Goal: Communication & Community: Ask a question

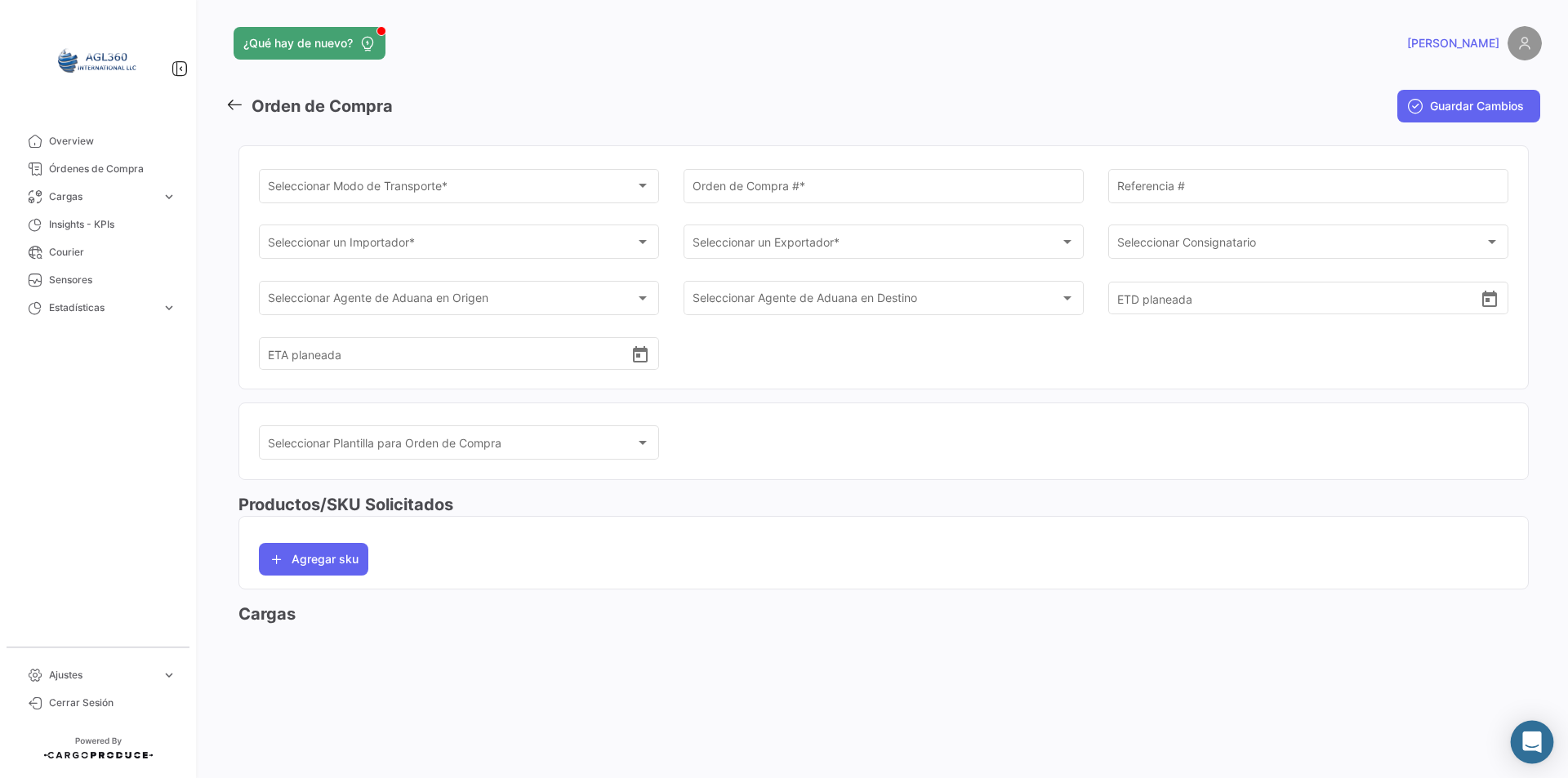
click at [1537, 753] on div "Abrir Intercom Messenger" at bounding box center [1532, 742] width 44 height 44
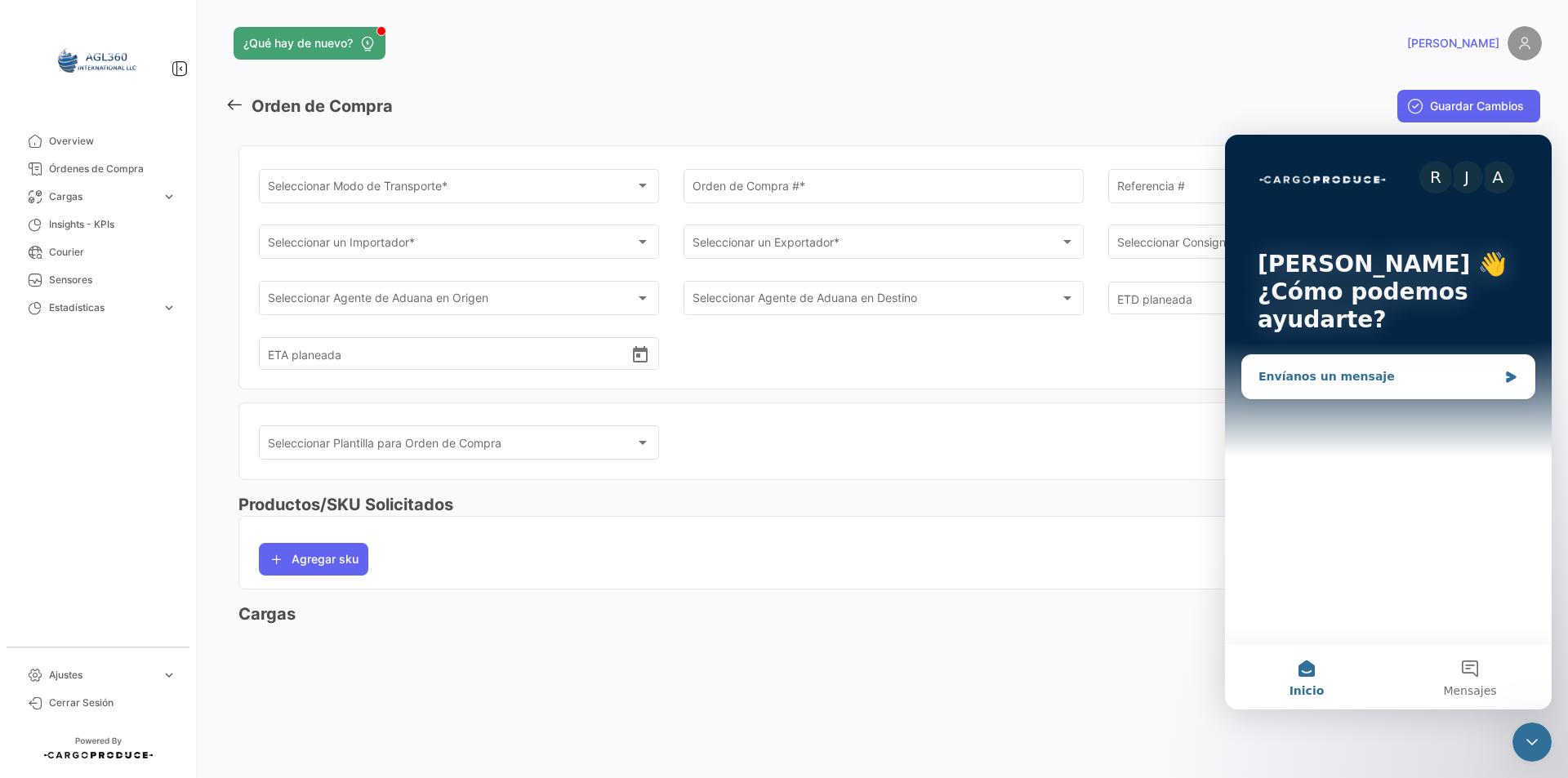
click at [1285, 370] on div "Envíanos un mensaje" at bounding box center [1378, 377] width 239 height 17
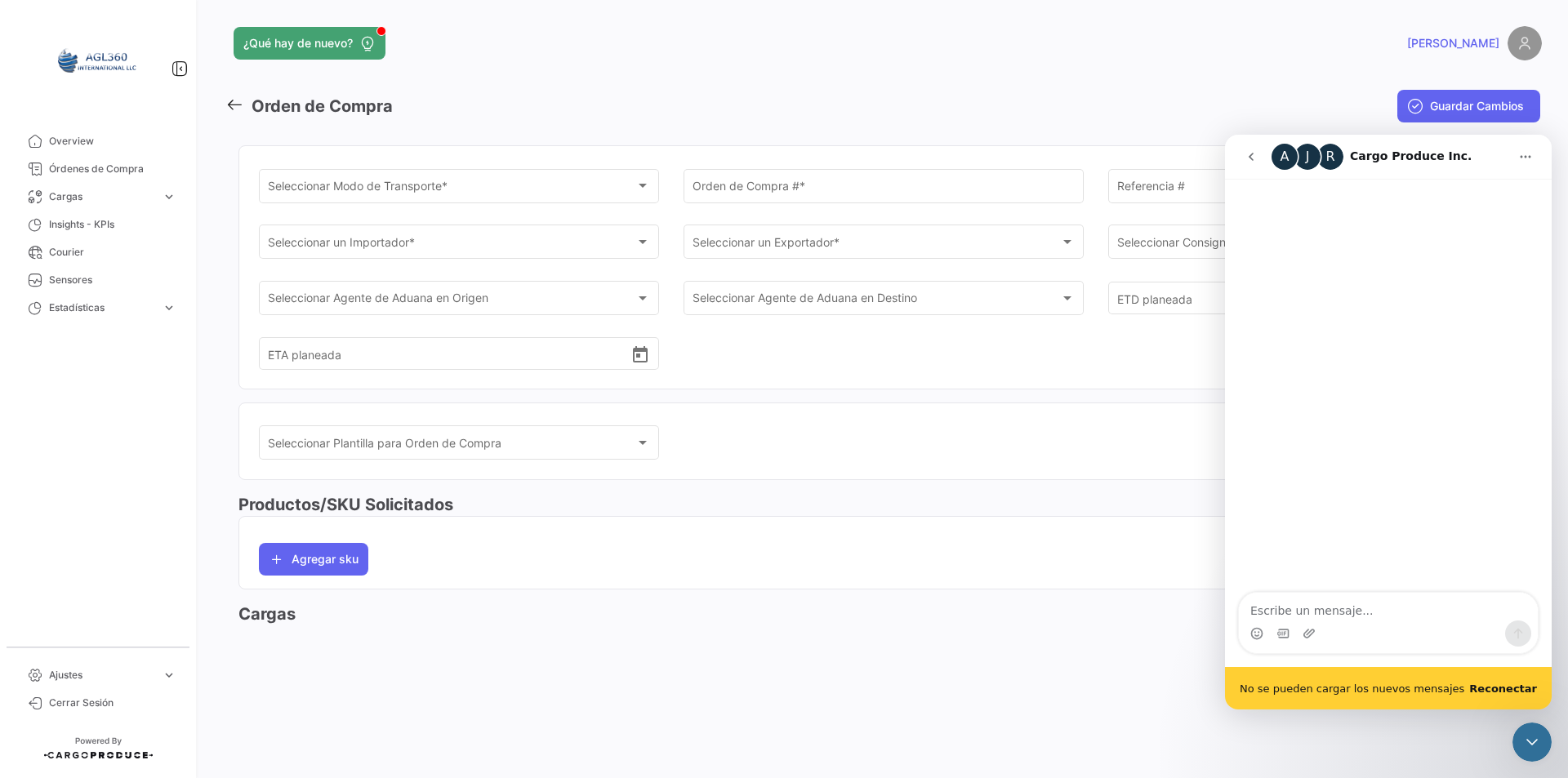
click at [1525, 691] on b "Reconectar" at bounding box center [1503, 689] width 68 height 13
click at [1521, 689] on b "Reconectar" at bounding box center [1503, 689] width 68 height 13
click at [1508, 691] on b "Reconectar" at bounding box center [1503, 689] width 68 height 13
click at [1502, 686] on b "Reconectar" at bounding box center [1503, 689] width 68 height 13
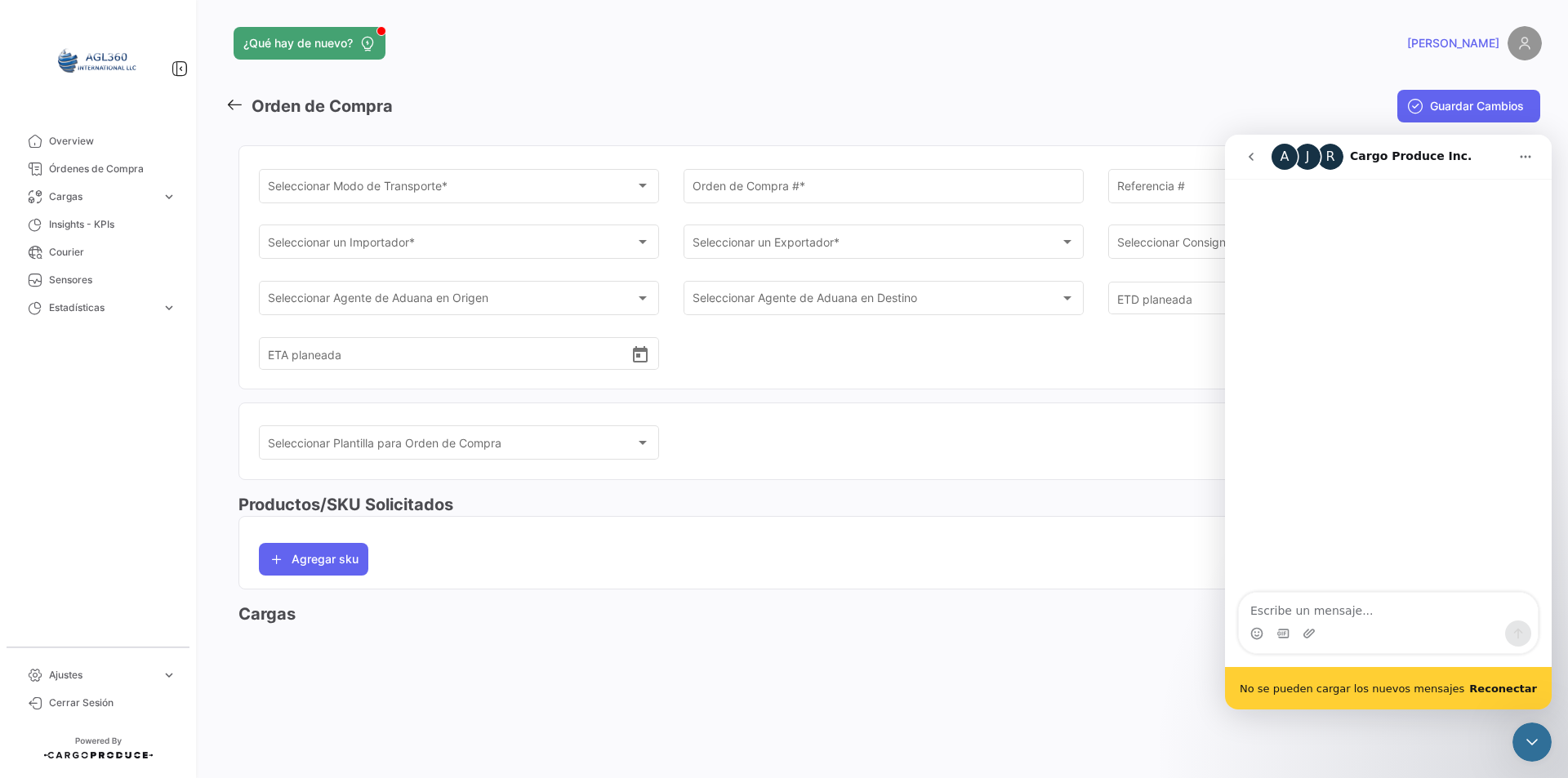
click at [1498, 688] on b "Reconectar" at bounding box center [1503, 689] width 68 height 13
click at [1512, 683] on b "Reconectar" at bounding box center [1503, 689] width 68 height 13
click at [1506, 695] on b "Reconectar" at bounding box center [1503, 689] width 68 height 13
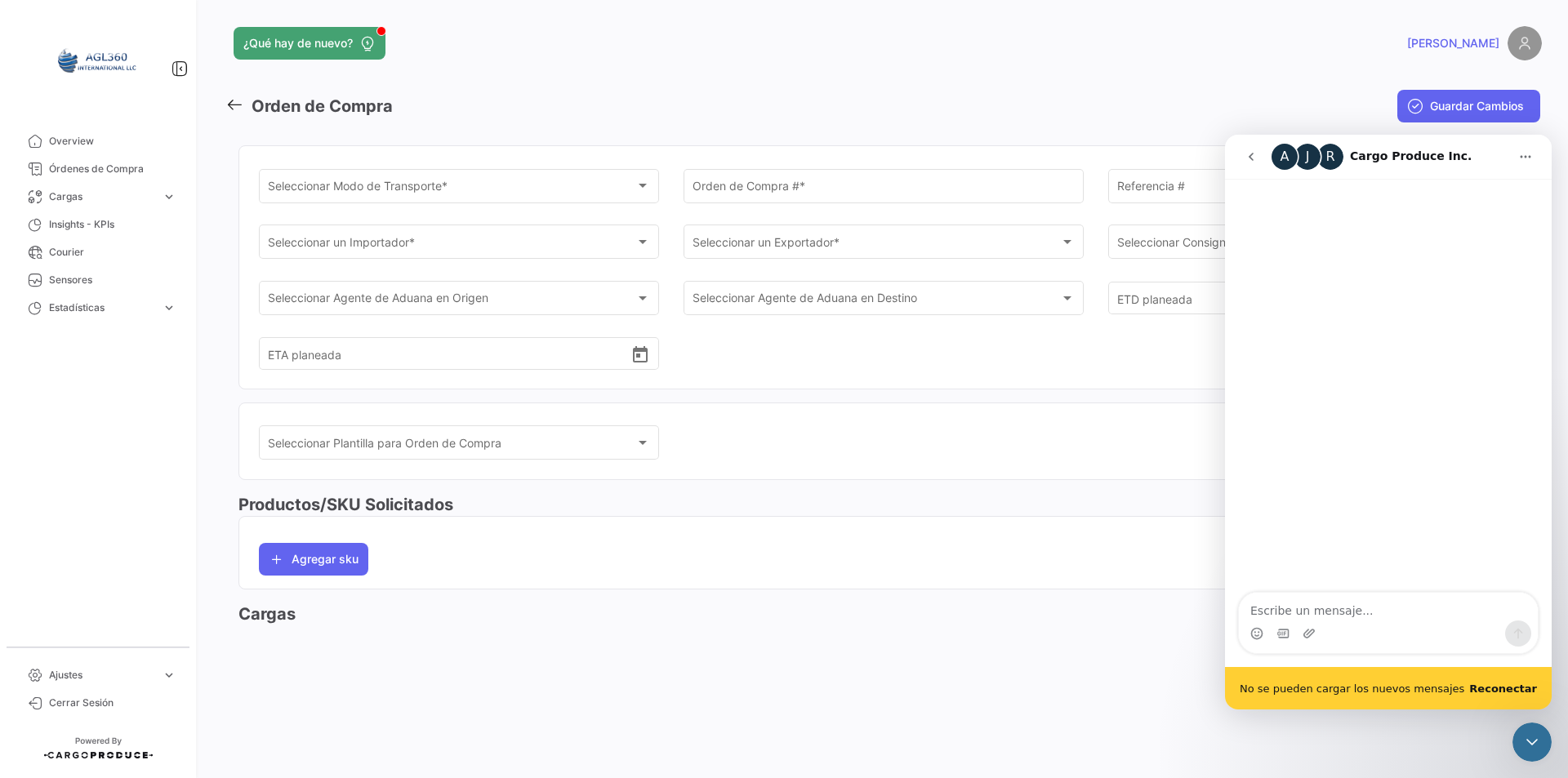
click at [1505, 693] on b "Reconectar" at bounding box center [1503, 689] width 68 height 13
click at [1535, 153] on button "Inicio" at bounding box center [1525, 157] width 31 height 31
click at [1307, 248] on div "Intercom Messenger" at bounding box center [1388, 387] width 327 height 416
click at [1258, 159] on button "go back" at bounding box center [1251, 157] width 31 height 31
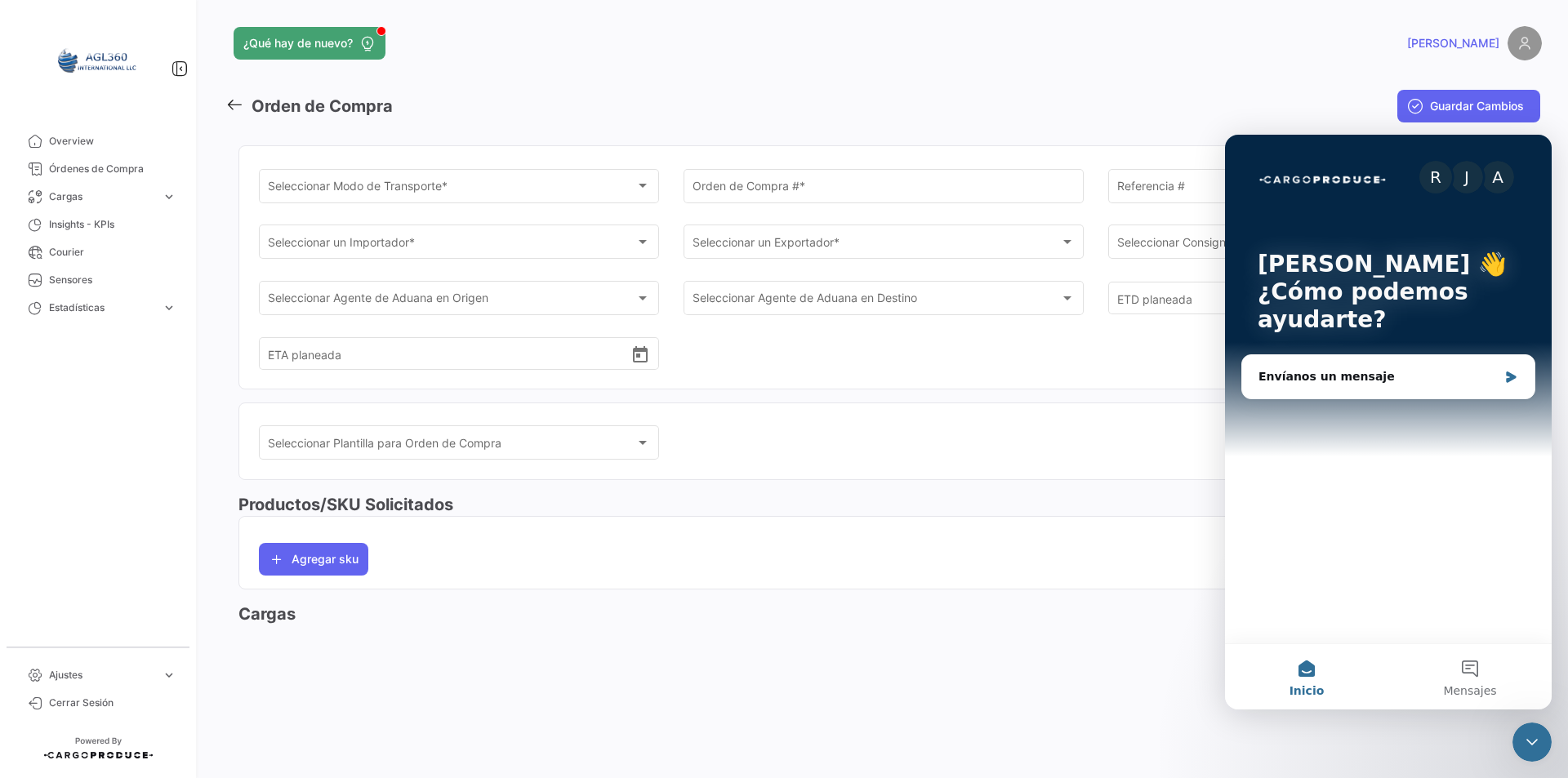
click at [1243, 21] on div "¿Qué hay de nuevo? [PERSON_NAME] Orden de Compra Guardar Cambios Seleccionar Mo…" at bounding box center [884, 389] width 1369 height 778
click at [1270, 47] on div "[PERSON_NAME]" at bounding box center [1245, 43] width 592 height 34
click at [1329, 371] on div "Envíanos un mensaje" at bounding box center [1378, 377] width 239 height 17
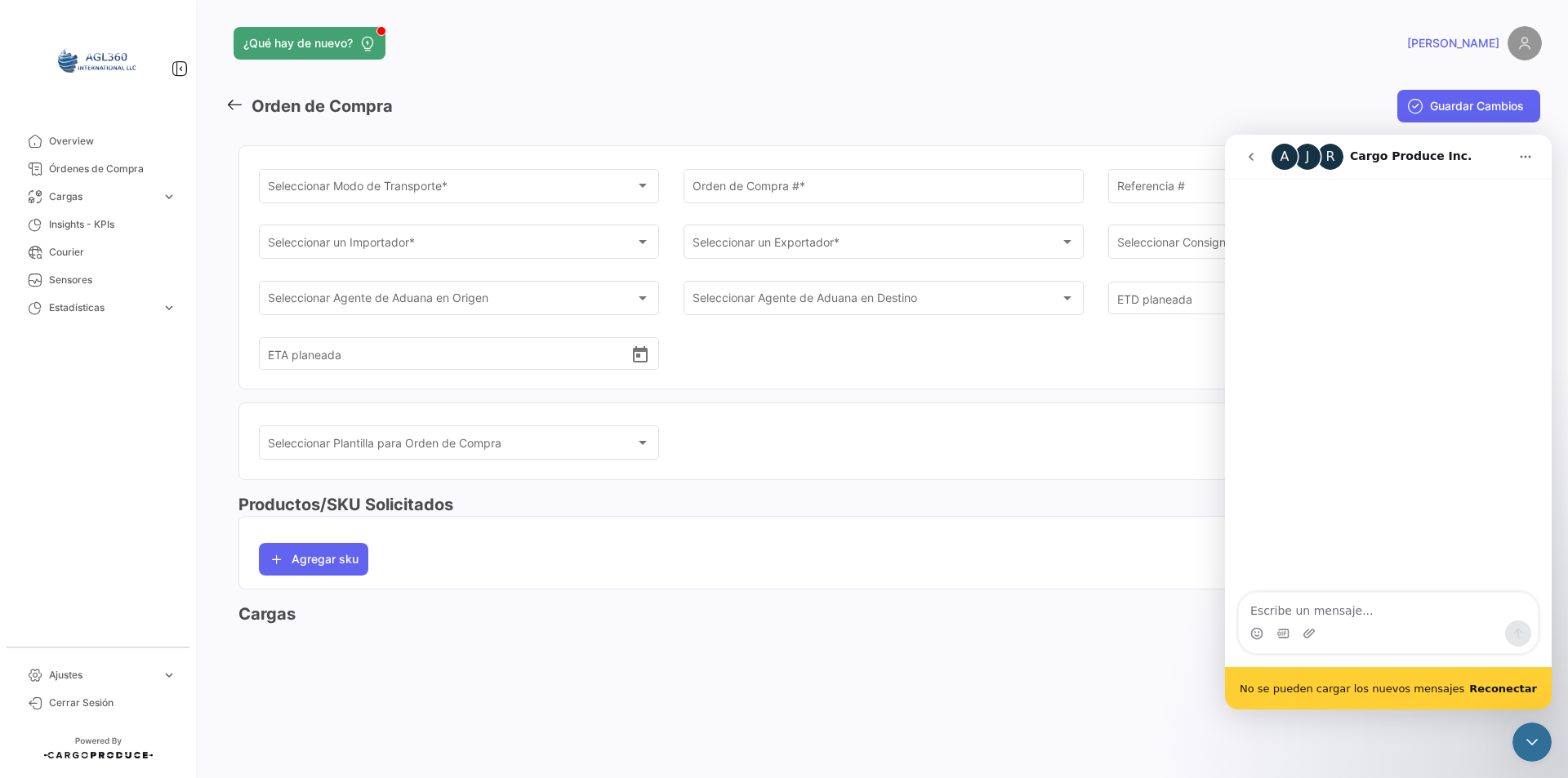
click at [1511, 687] on b "Reconectar" at bounding box center [1503, 689] width 68 height 13
click at [1245, 159] on icon "go back" at bounding box center [1251, 156] width 13 height 13
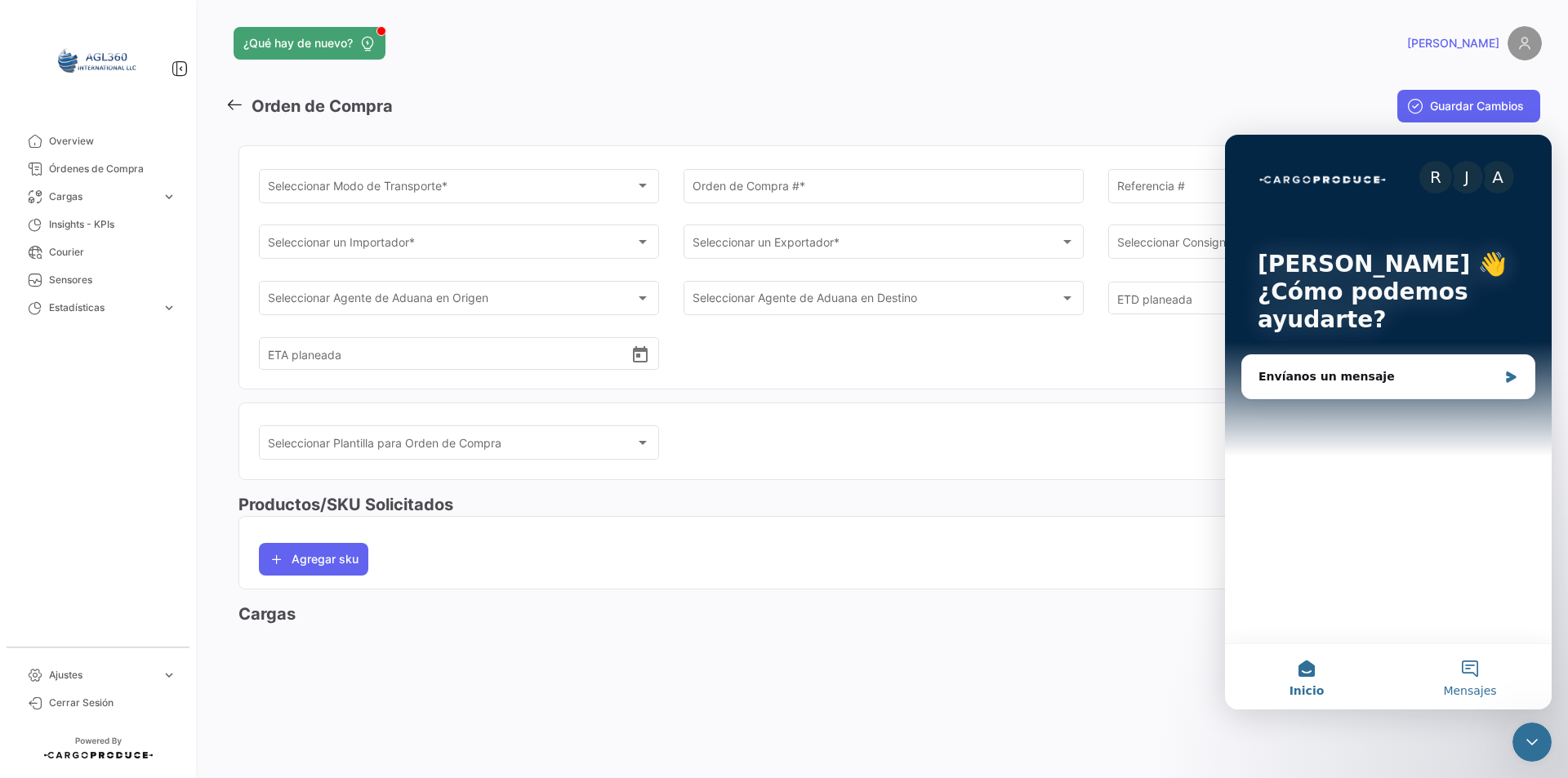
click at [1472, 673] on button "Mensajes" at bounding box center [1470, 676] width 164 height 65
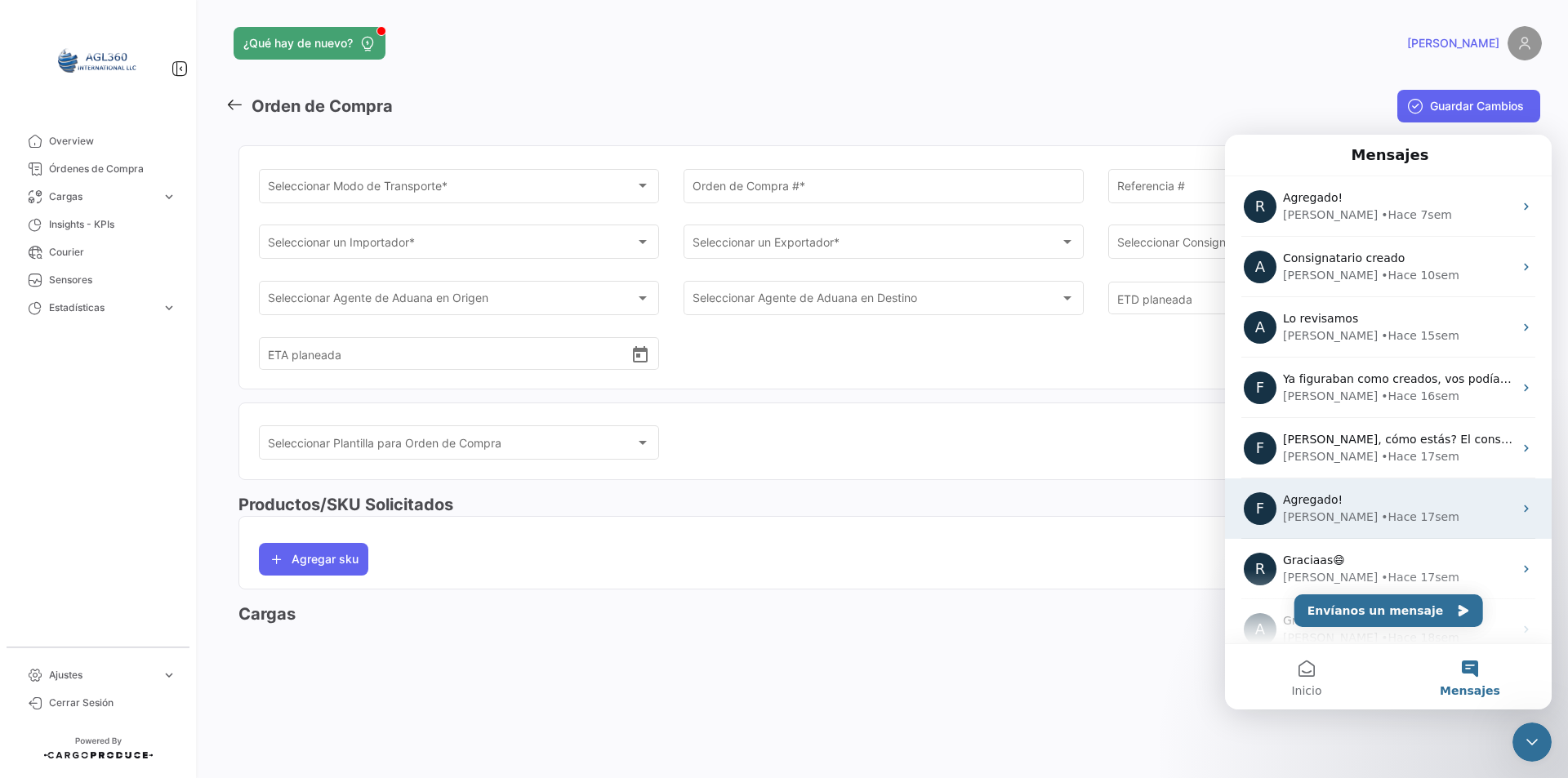
scroll to position [202, 0]
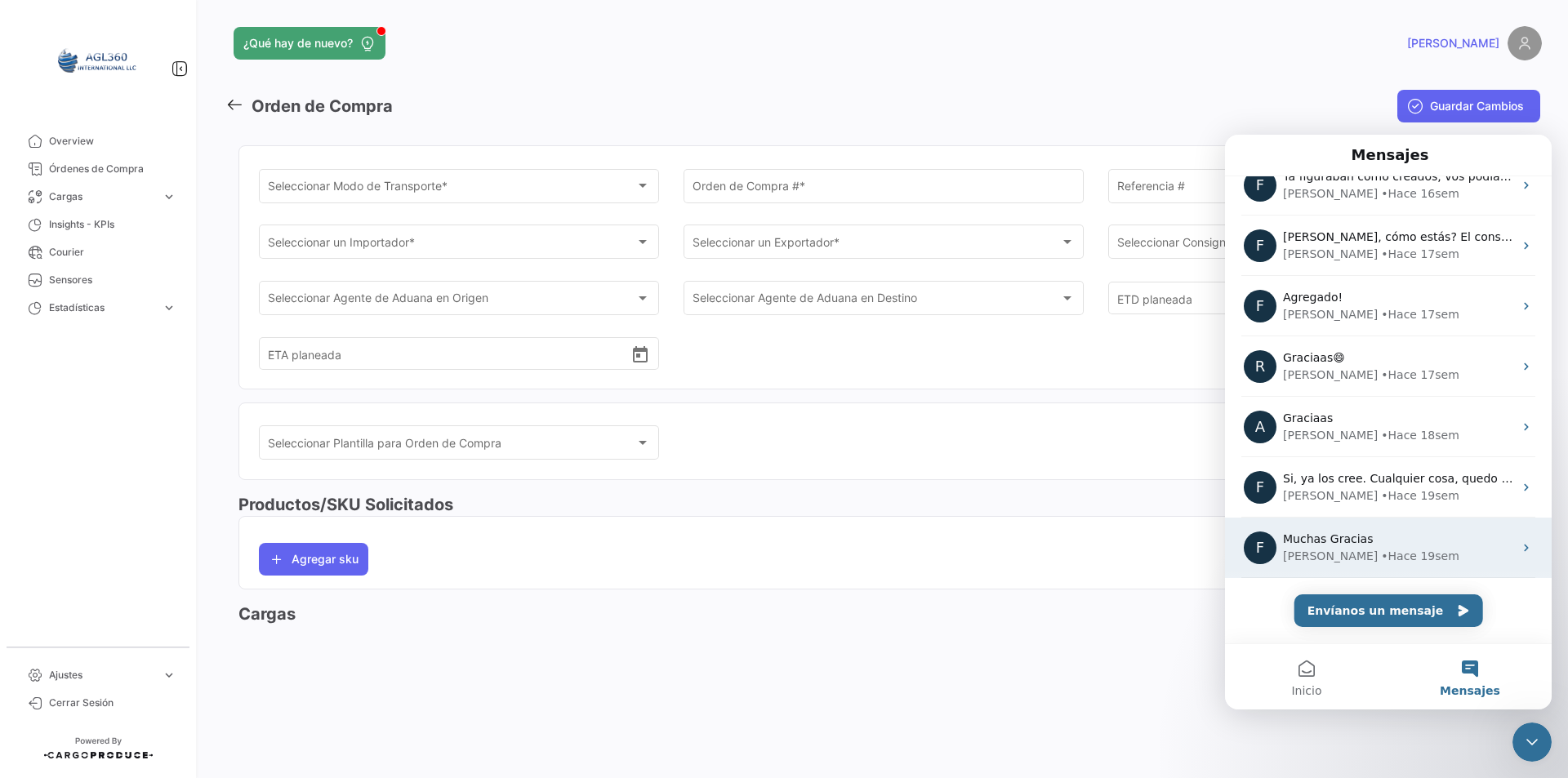
click at [1521, 551] on icon "Intercom Messenger" at bounding box center [1526, 547] width 13 height 13
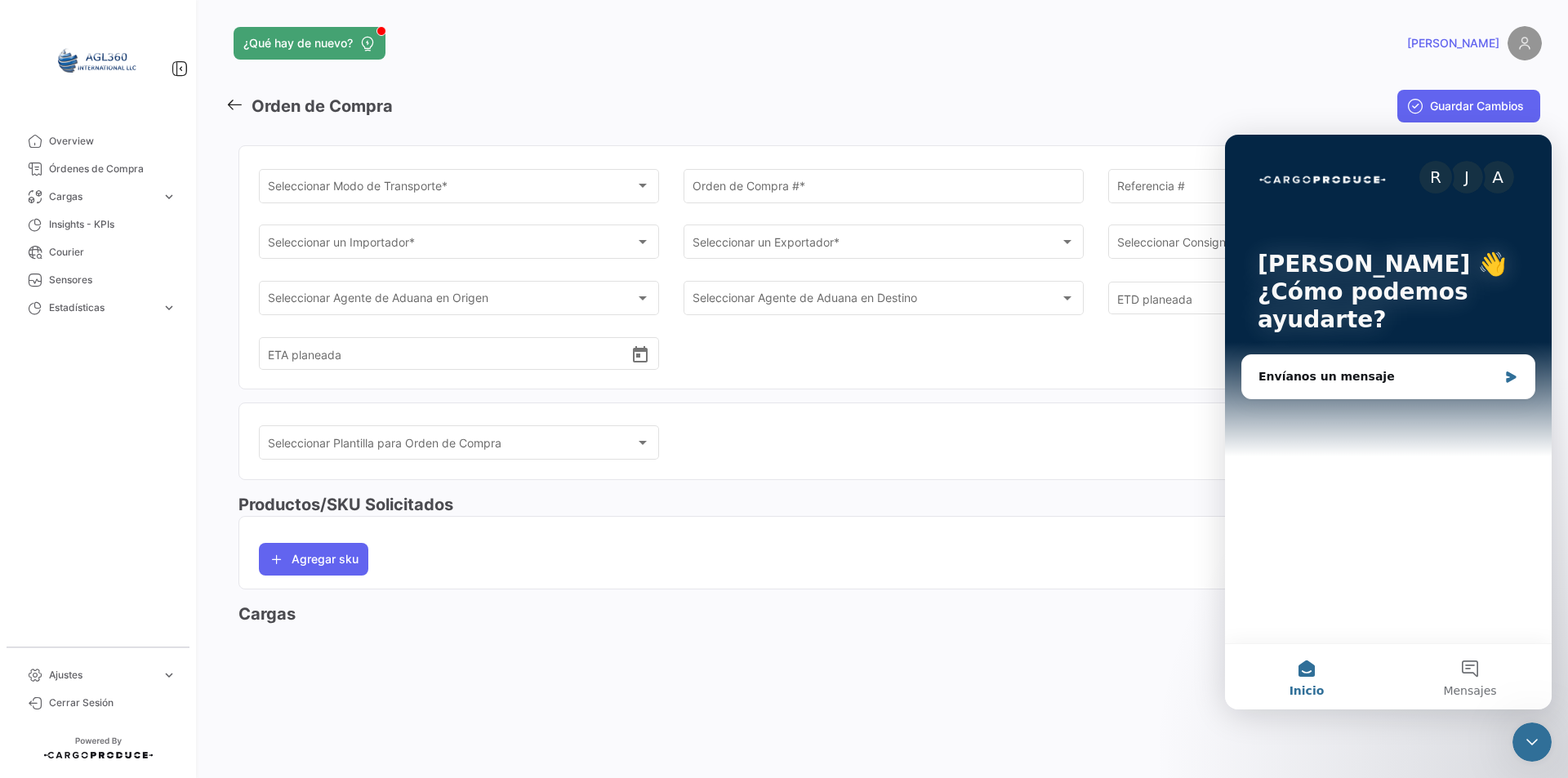
scroll to position [137, 0]
click at [1474, 685] on span "Mensajes" at bounding box center [1469, 691] width 53 height 12
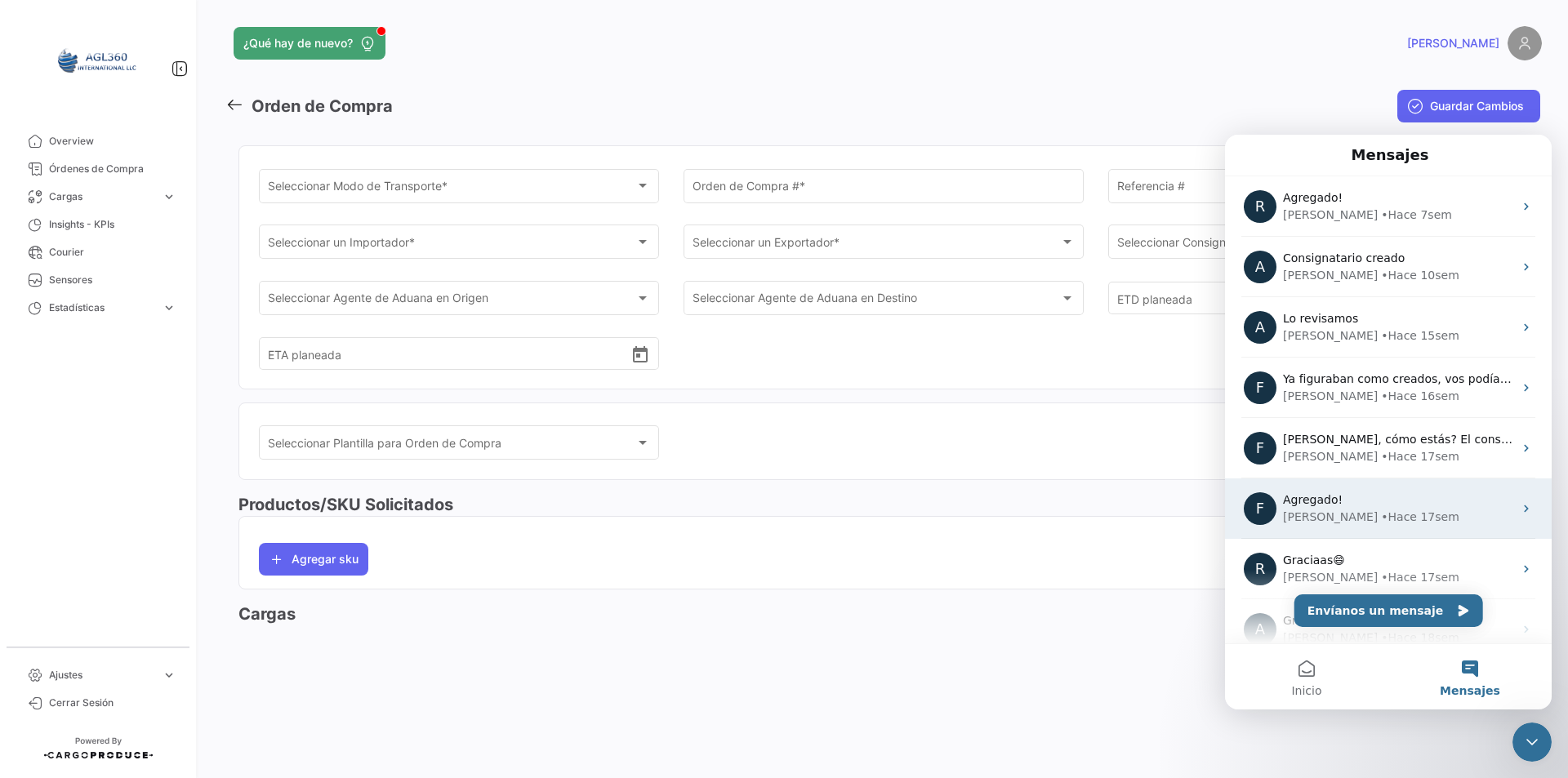
click at [1336, 530] on div "F Agregado! [PERSON_NAME] • Hace 17sem" at bounding box center [1388, 509] width 327 height 60
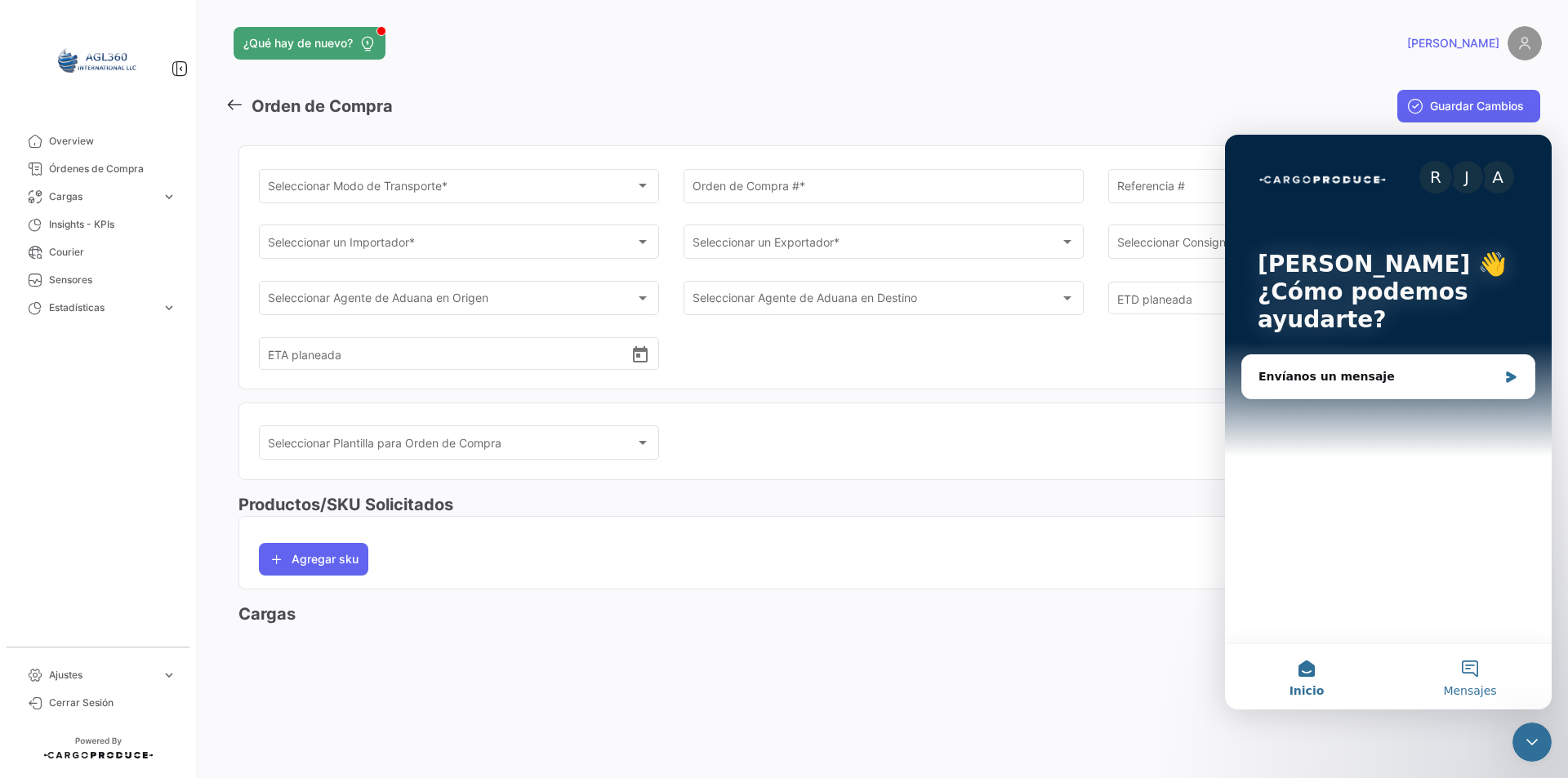
click at [1458, 658] on button "Mensajes" at bounding box center [1470, 676] width 164 height 65
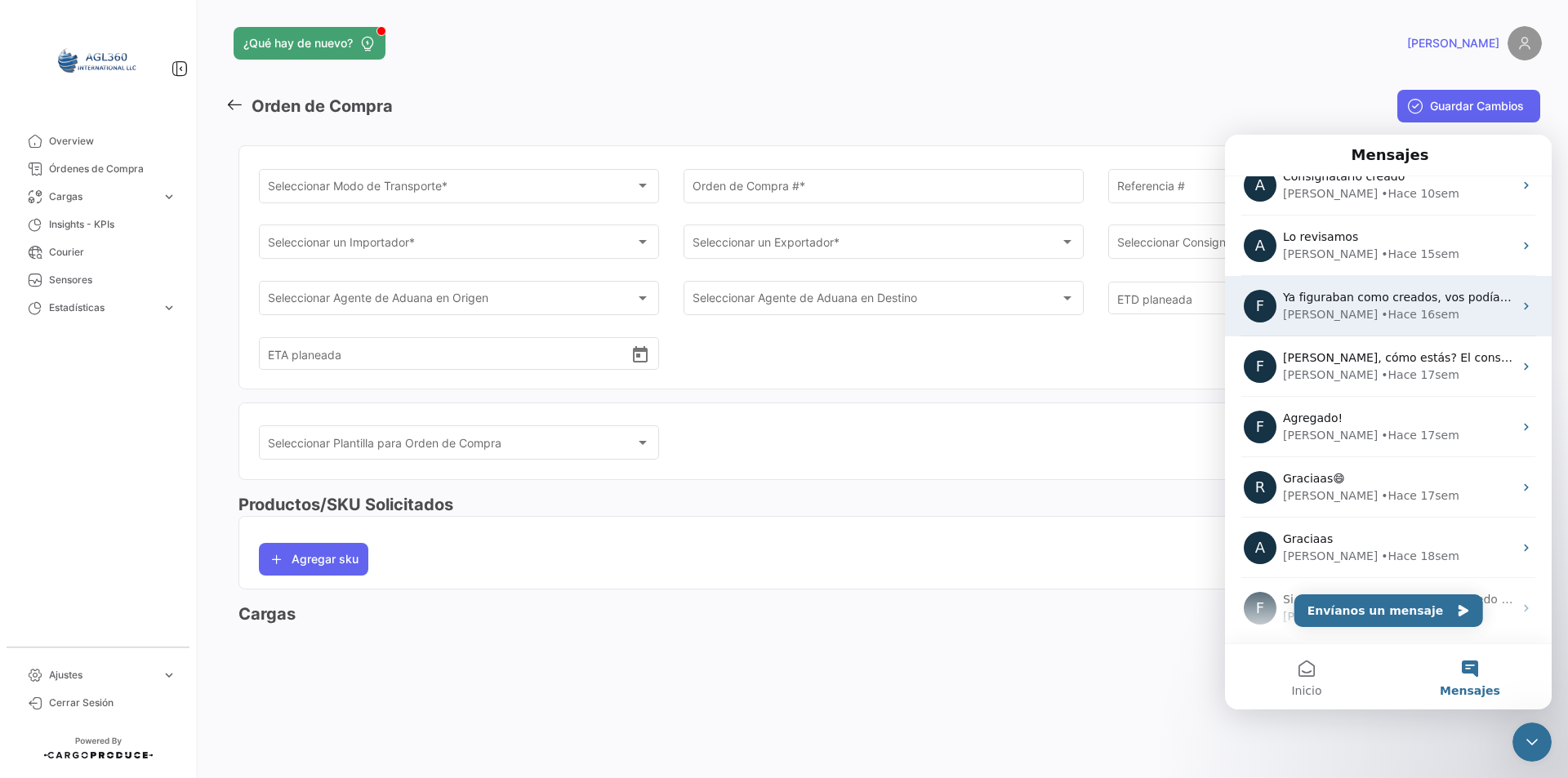
scroll to position [202, 0]
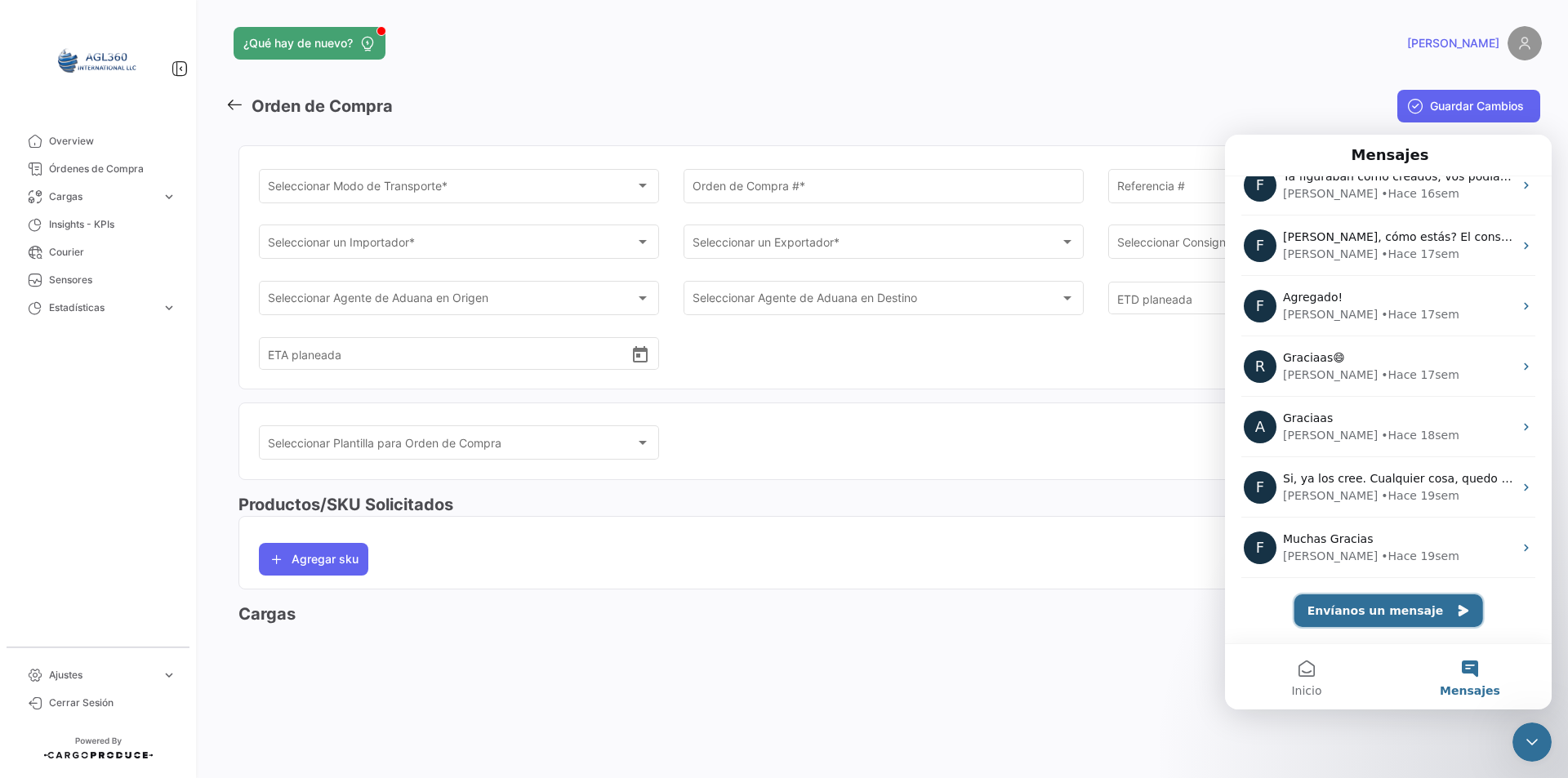
click at [1399, 610] on button "Envíanos un mensaje" at bounding box center [1389, 611] width 189 height 33
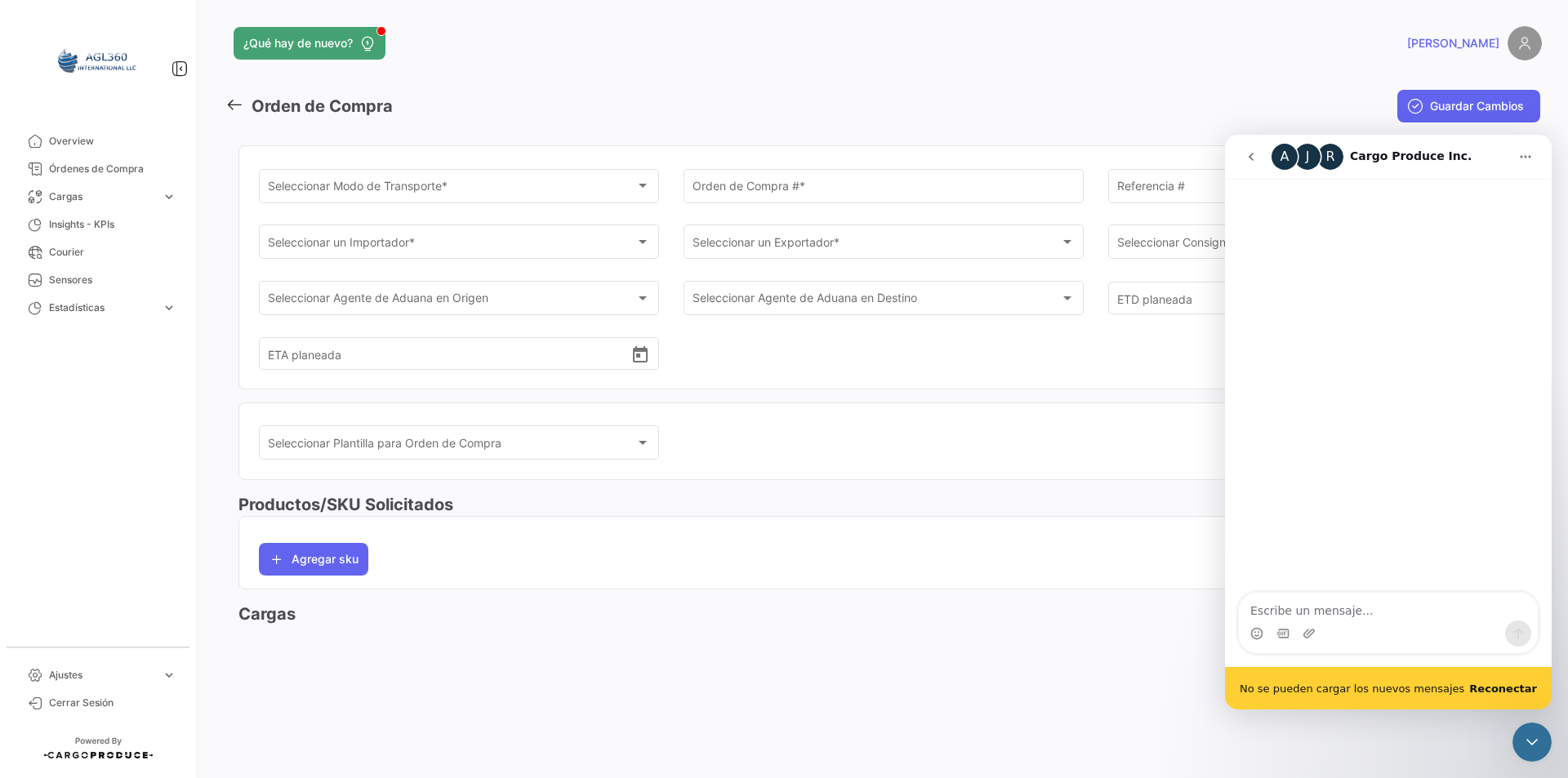
scroll to position [137, 0]
